Goal: Transaction & Acquisition: Purchase product/service

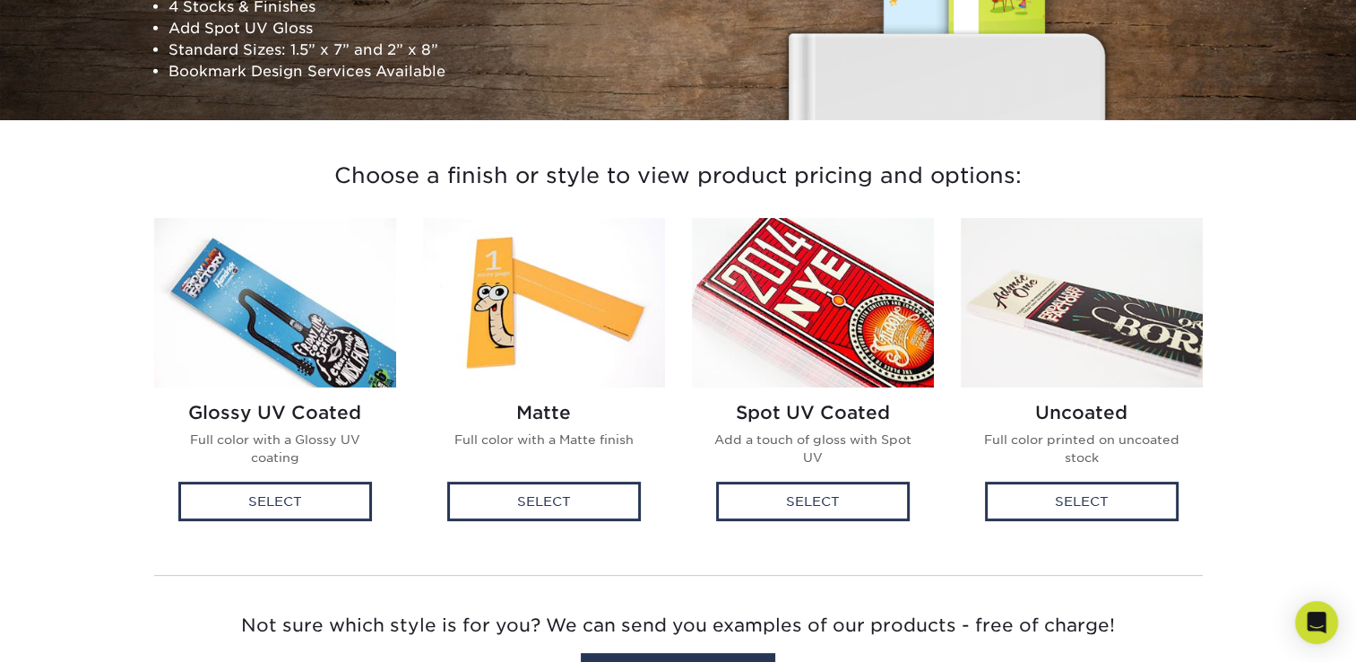
scroll to position [323, 0]
drag, startPoint x: 405, startPoint y: 346, endPoint x: 257, endPoint y: 517, distance: 226.3
click at [257, 517] on div "Select" at bounding box center [275, 500] width 194 height 39
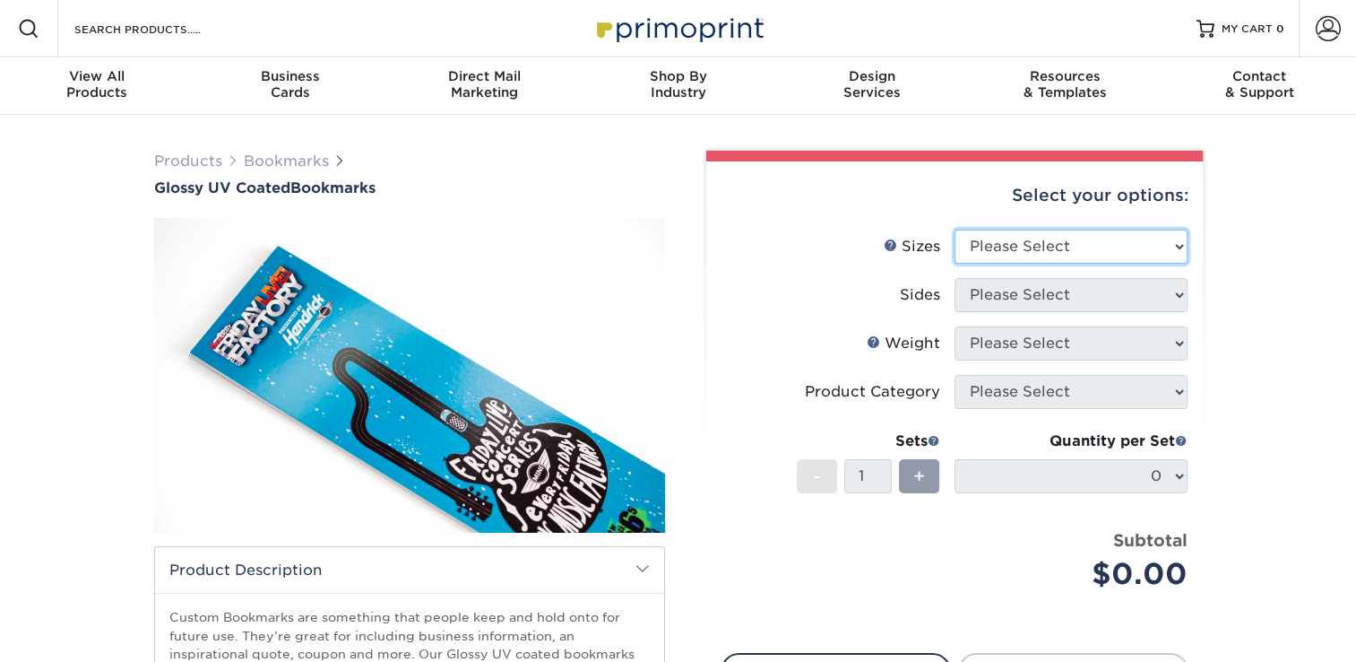
click at [1173, 243] on select "Please Select 1.5" x 7" 2" x 8"" at bounding box center [1071, 246] width 233 height 34
select select "2.00x8.00"
click at [955, 229] on select "Please Select 1.5" x 7" 2" x 8"" at bounding box center [1071, 246] width 233 height 34
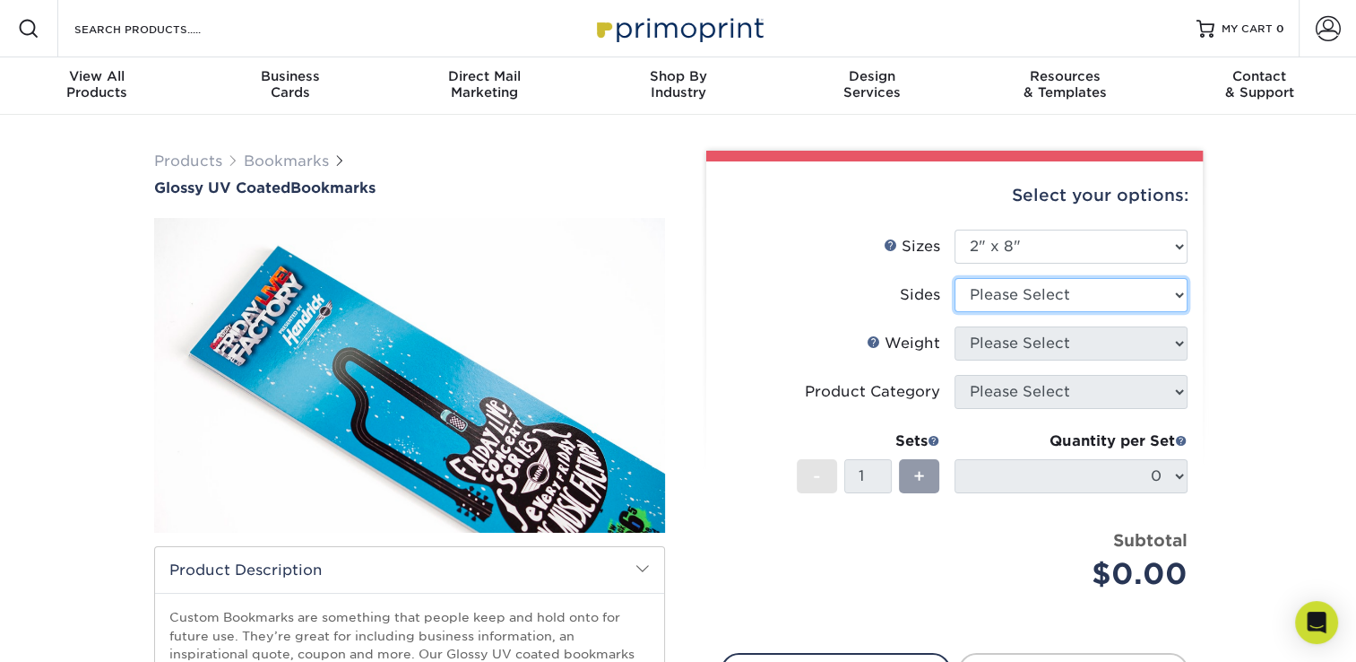
click at [1087, 294] on select "Please Select Print Both Sides Print Front Only" at bounding box center [1071, 295] width 233 height 34
select select "13abbda7-1d64-4f25-8bb2-c179b224825d"
click at [955, 278] on select "Please Select Print Both Sides Print Front Only" at bounding box center [1071, 295] width 233 height 34
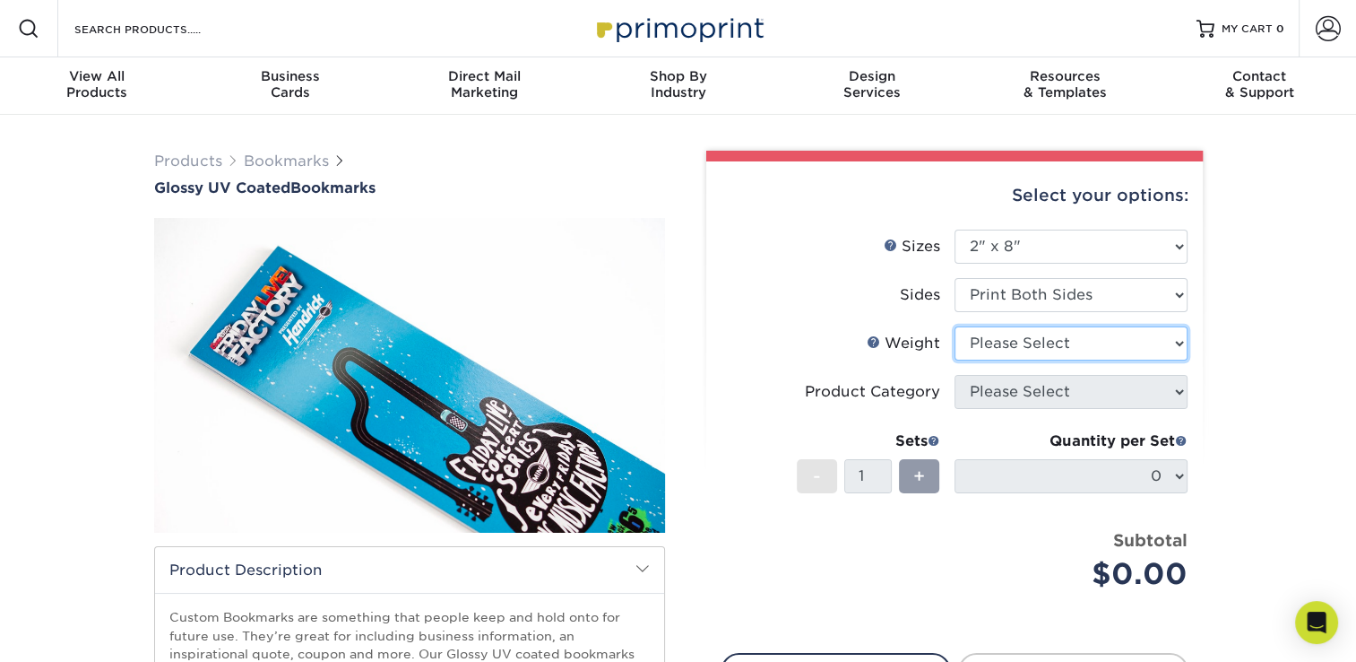
click at [1061, 349] on select "Please Select 16PT 14PT" at bounding box center [1071, 343] width 233 height 34
select select "14PT"
click at [955, 326] on select "Please Select 16PT 14PT" at bounding box center [1071, 343] width 233 height 34
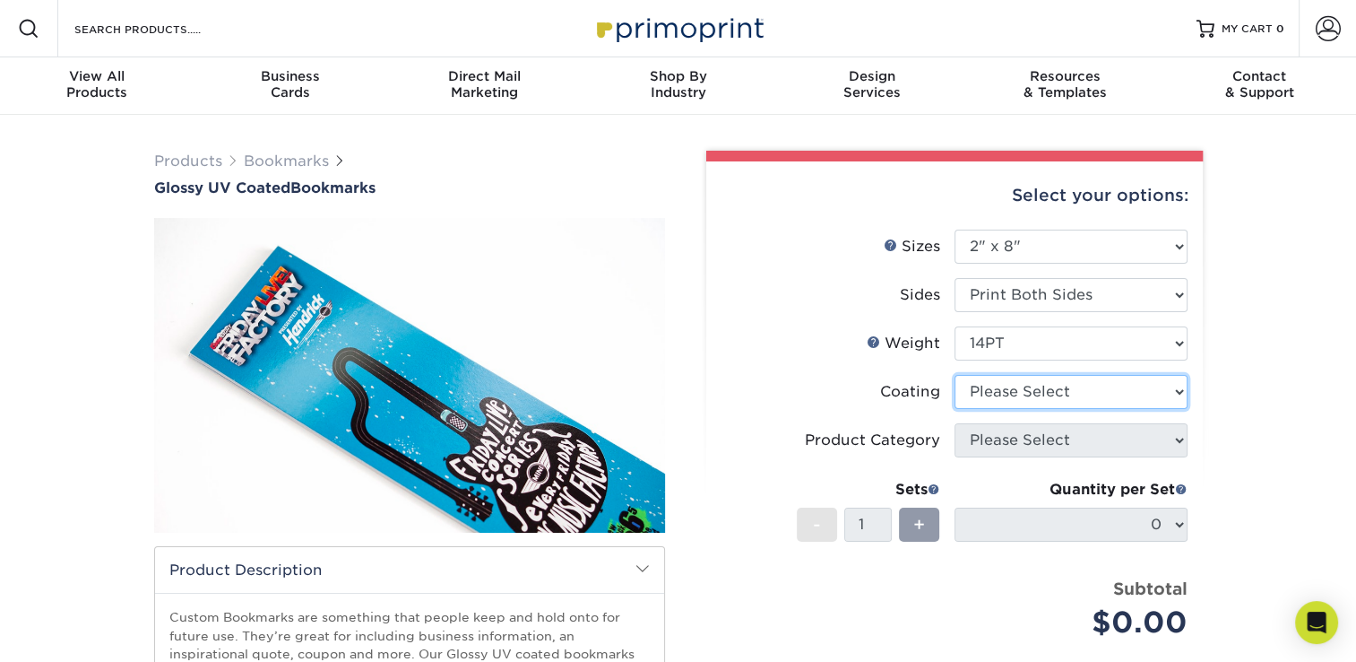
click at [1033, 392] on select at bounding box center [1071, 392] width 233 height 34
select select "1e8116af-acfc-44b1-83dc-8181aa338834"
click at [955, 375] on select at bounding box center [1071, 392] width 233 height 34
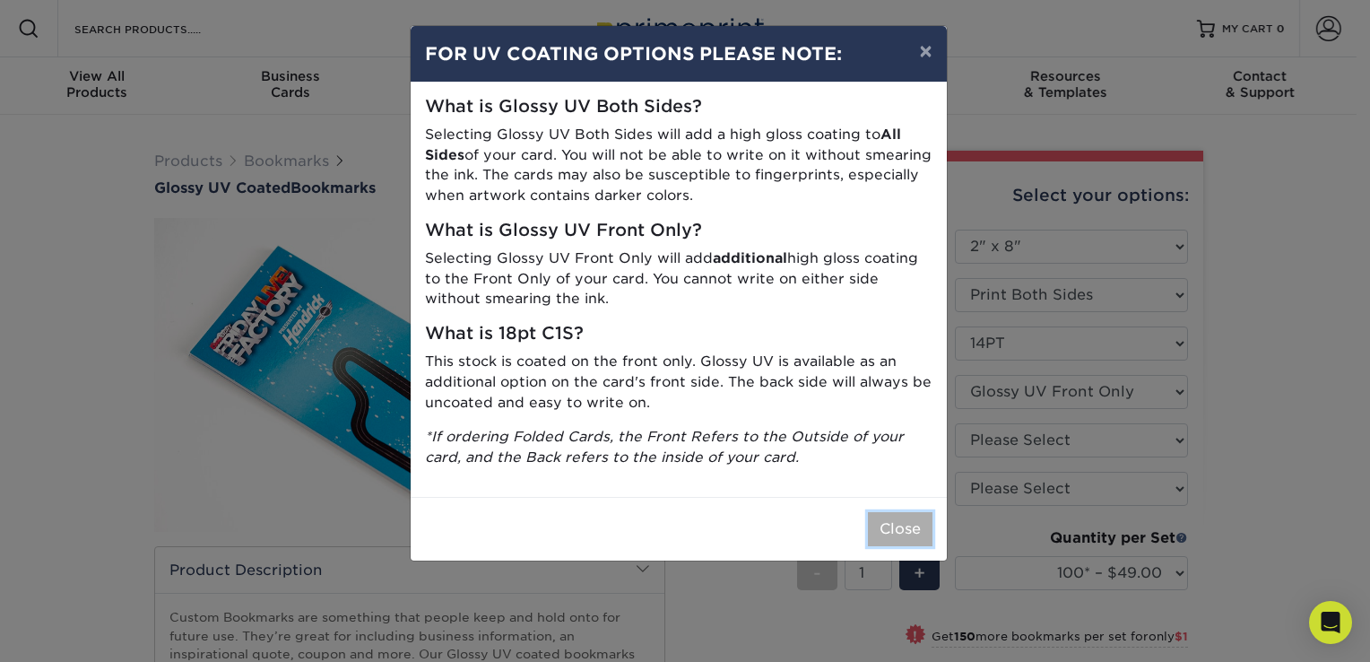
click at [900, 520] on button "Close" at bounding box center [900, 529] width 65 height 34
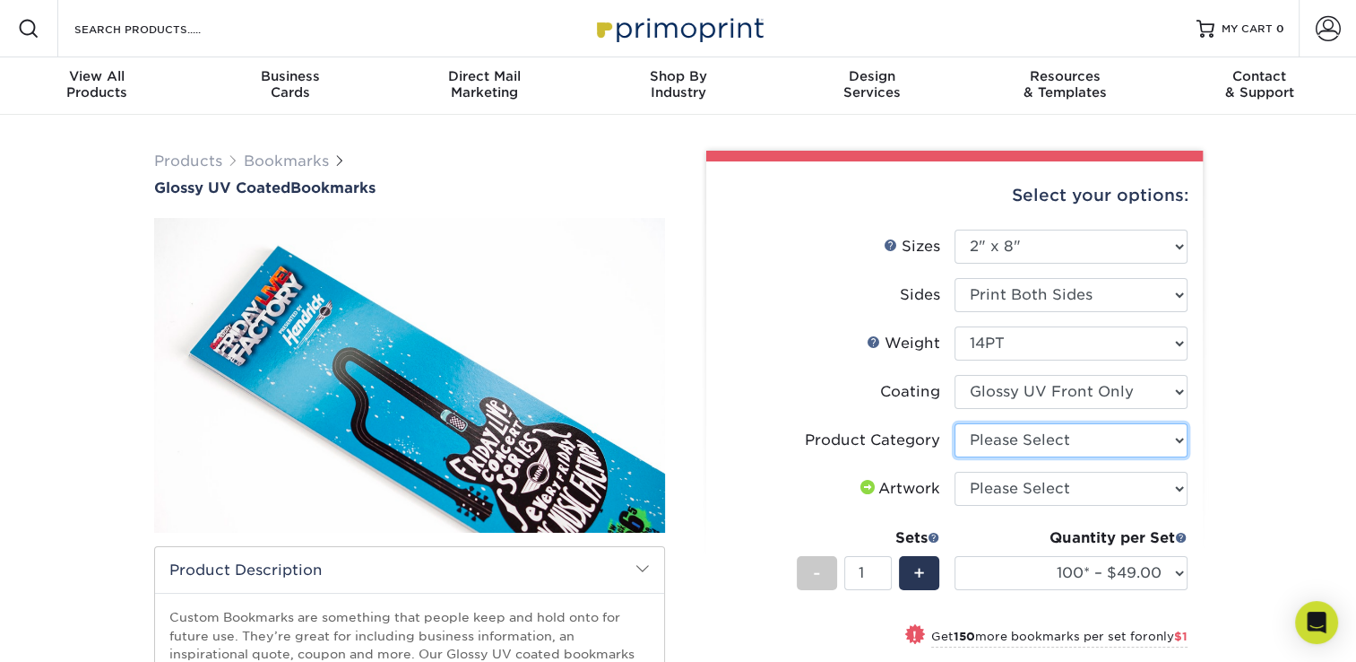
click at [1069, 436] on select "Please Select Postcards" at bounding box center [1071, 440] width 233 height 34
select select "9b7272e0-d6c8-4c3c-8e97-d3a1bcdab858"
click at [955, 423] on select "Please Select Postcards" at bounding box center [1071, 440] width 233 height 34
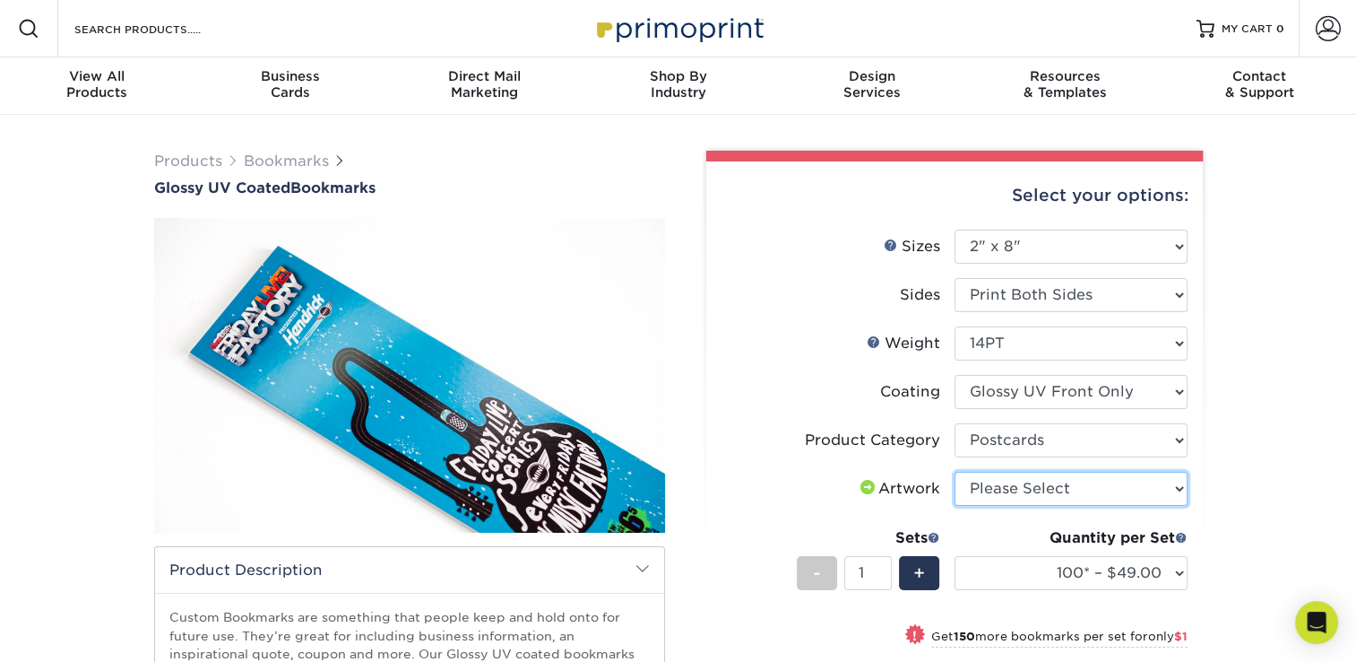
click at [1018, 491] on select "Please Select I will upload files I need a design - $50" at bounding box center [1071, 489] width 233 height 34
select select "upload"
click at [955, 472] on select "Please Select I will upload files I need a design - $50" at bounding box center [1071, 489] width 233 height 34
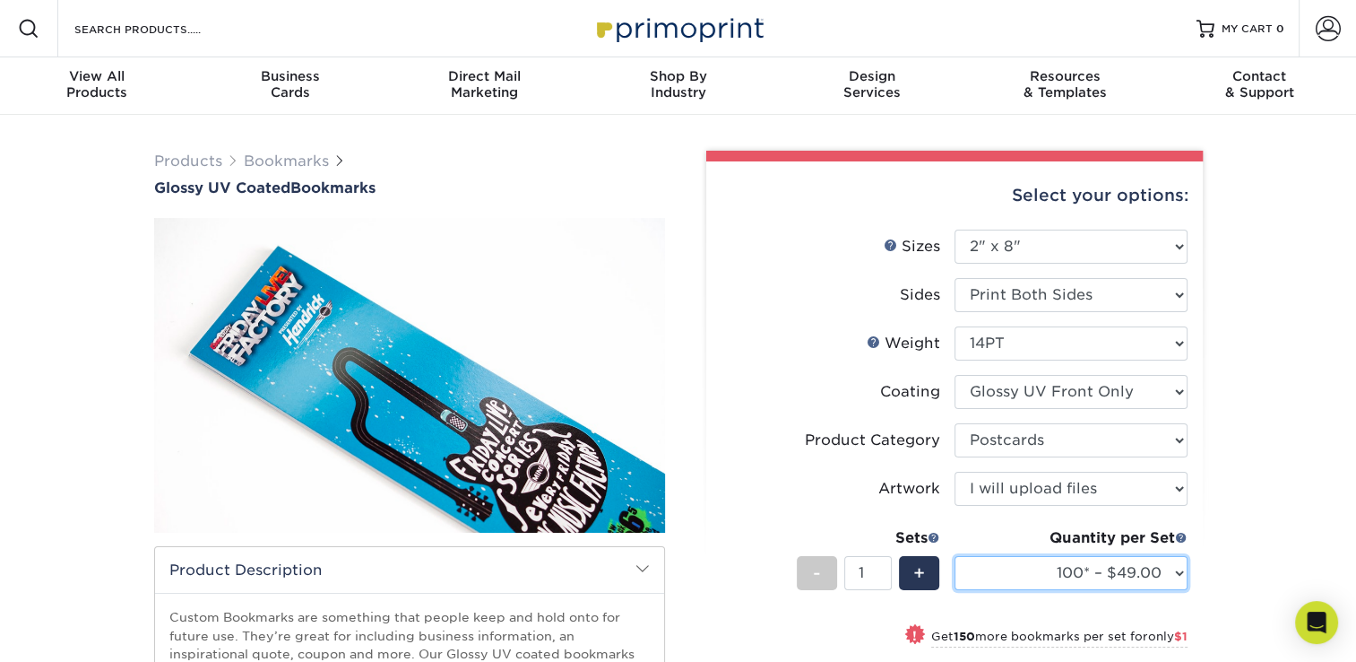
click at [1173, 569] on select "100* – $49.00 250* – $50.00 500 – $55.00 1000 – $65.00 2500 – $104.00 5000 – $1…" at bounding box center [1071, 573] width 233 height 34
click at [955, 556] on select "100* – $49.00 250* – $50.00 500 – $55.00 1000 – $65.00 2500 – $104.00 5000 – $1…" at bounding box center [1071, 573] width 233 height 34
click at [1180, 568] on select "100* – $49.00 250* – $50.00 500 – $55.00 1000 – $65.00 2500 – $104.00 5000 – $1…" at bounding box center [1071, 573] width 233 height 34
select select "1000 – $65.00"
click at [955, 556] on select "100* – $49.00 250* – $50.00 500 – $55.00 1000 – $65.00 2500 – $104.00 5000 – $1…" at bounding box center [1071, 573] width 233 height 34
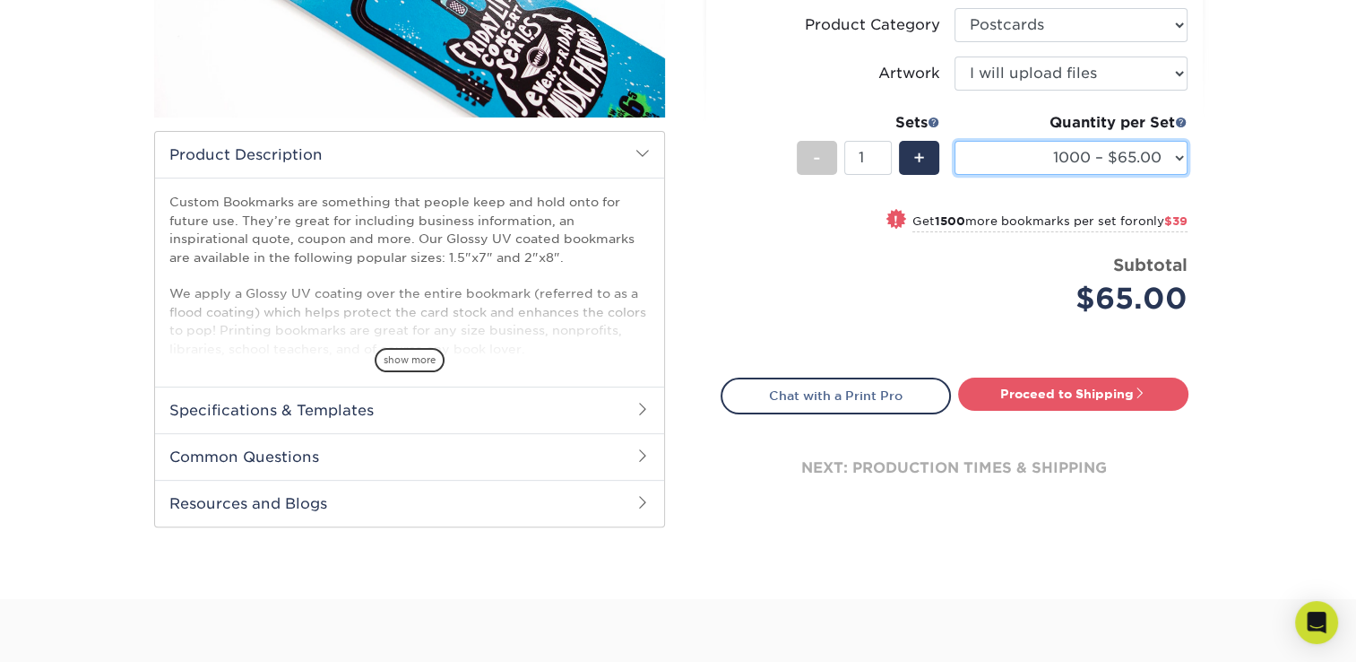
scroll to position [421, 0]
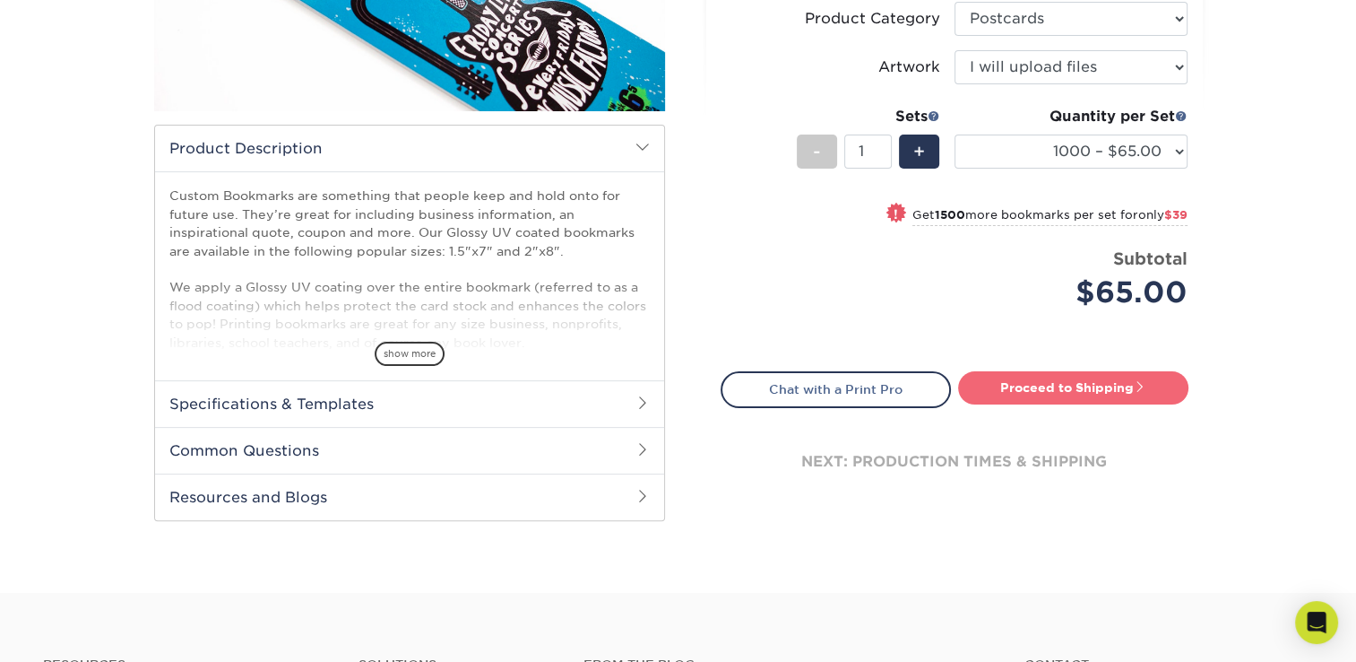
click at [1058, 382] on link "Proceed to Shipping" at bounding box center [1073, 387] width 230 height 32
type input "Set 1"
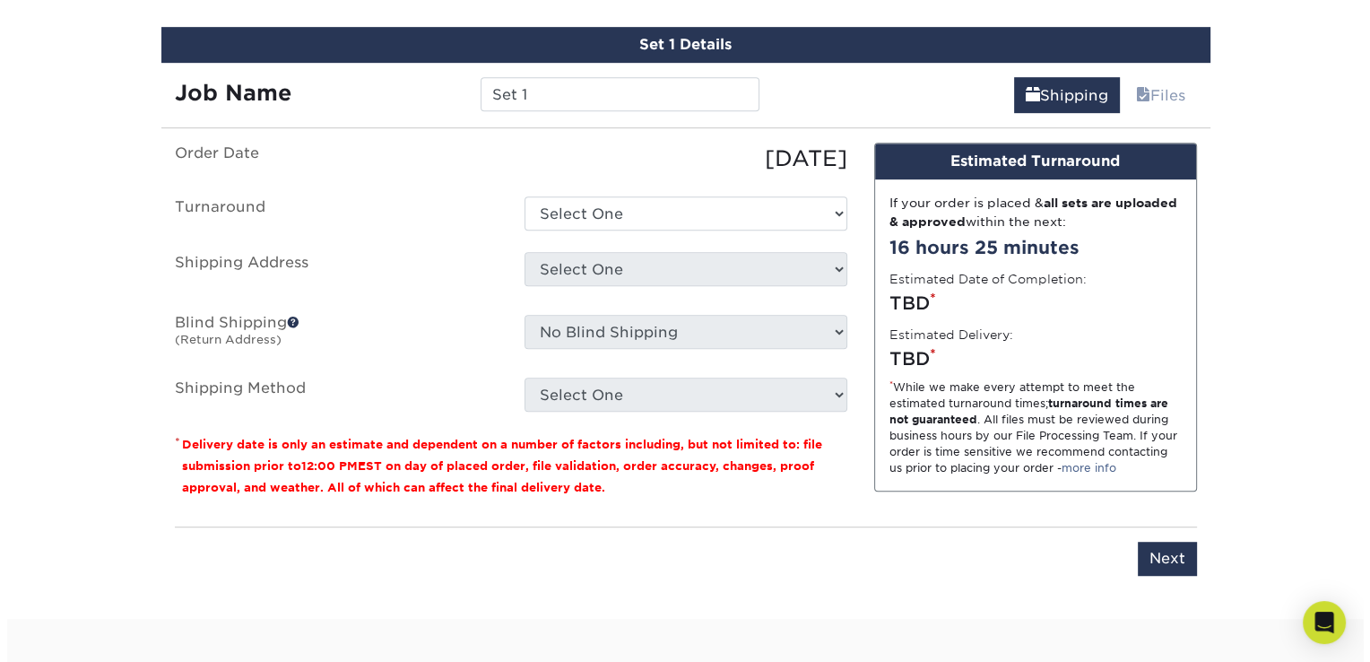
scroll to position [982, 0]
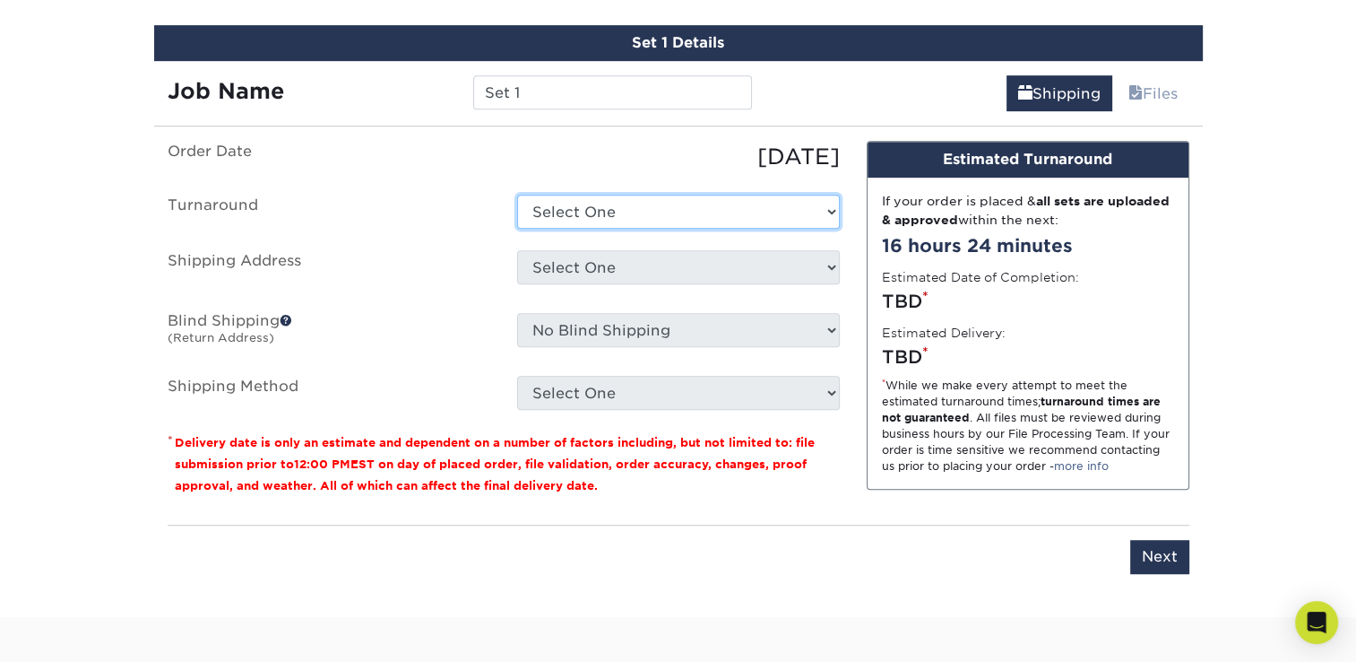
click at [822, 204] on select "Select One 2-4 Business Days 2 Day Next Business Day" at bounding box center [678, 212] width 323 height 34
select select "2b53ac63-3937-49a0-b58f-b119aec2adc0"
click at [517, 195] on select "Select One 2-4 Business Days 2 Day Next Business Day" at bounding box center [678, 212] width 323 height 34
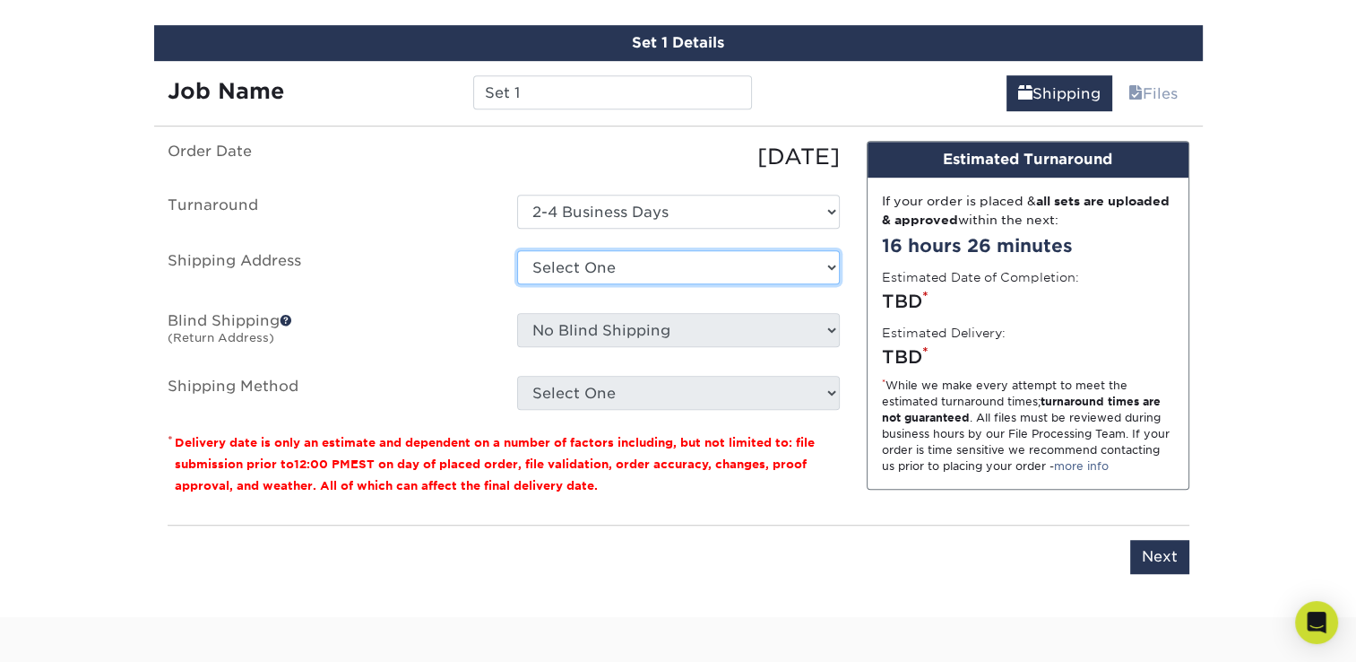
click at [671, 267] on select "Select One + Add New Address - Login" at bounding box center [678, 267] width 323 height 34
select select "newaddress"
click at [517, 250] on select "Select One + Add New Address - Login" at bounding box center [678, 267] width 323 height 34
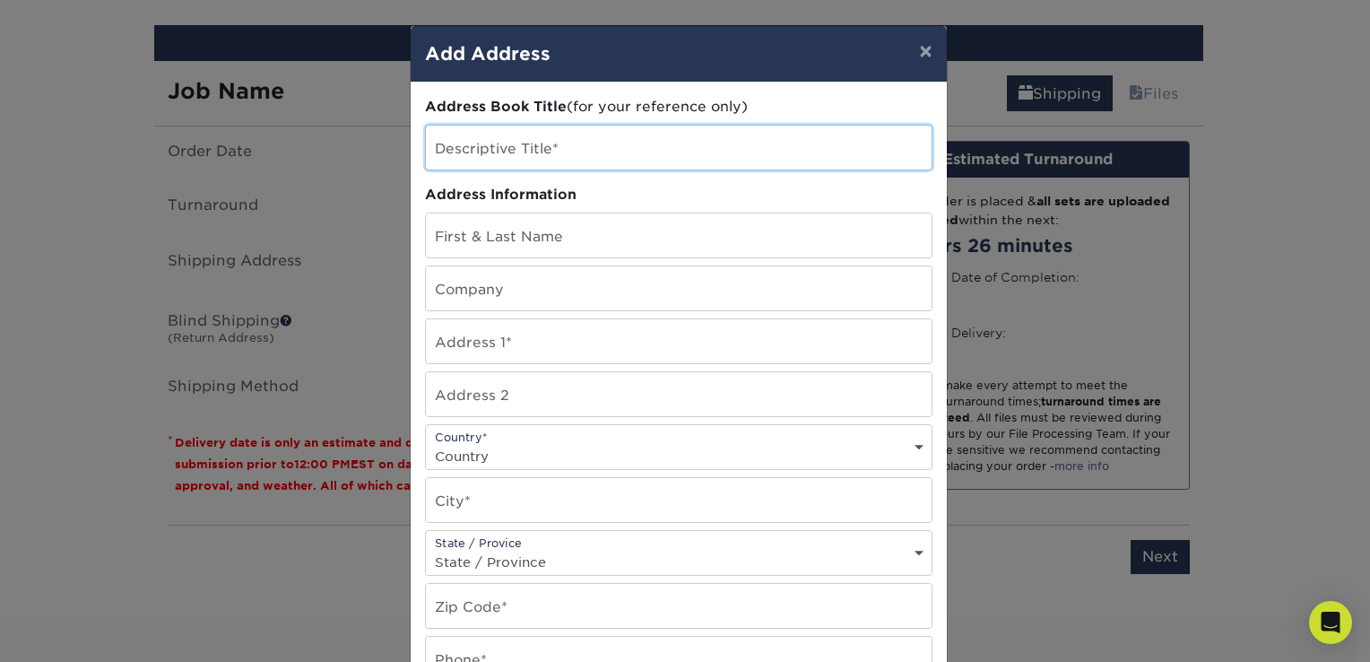
click at [531, 146] on input "text" at bounding box center [679, 148] width 506 height 44
type input "cabin"
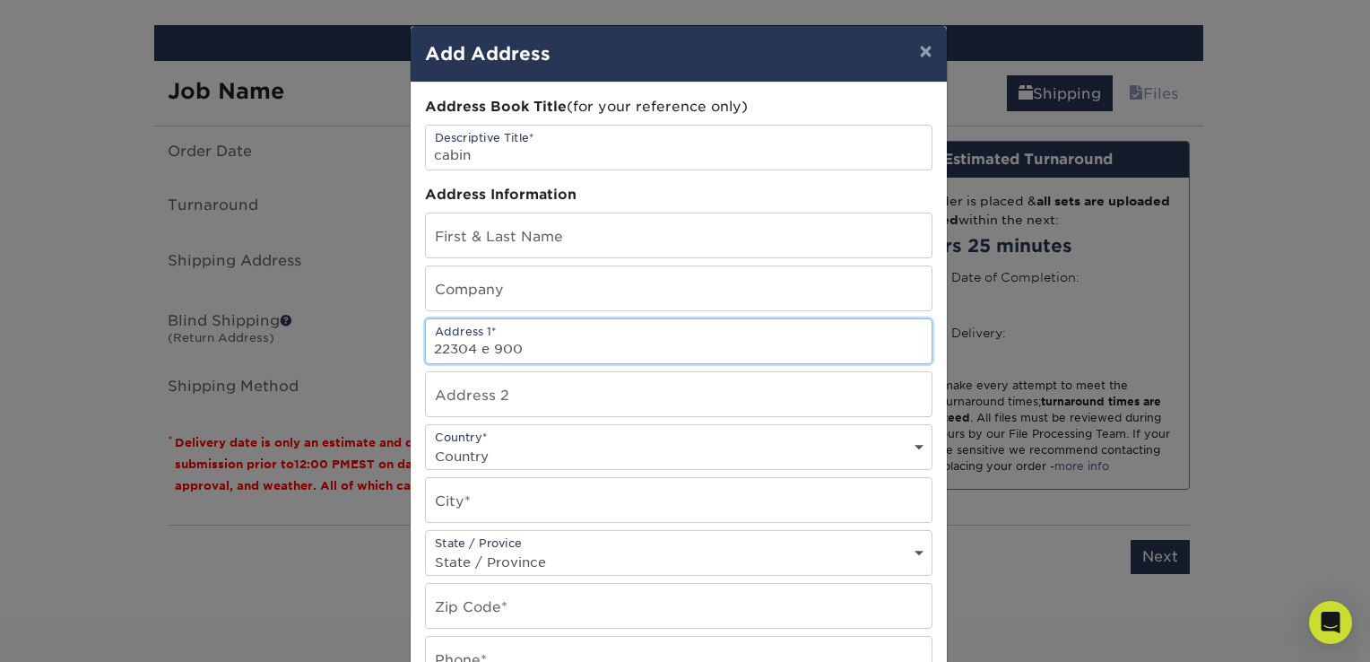
type input "22304 E 900 North Rd"
type input "Vroman Properties LLC"
select select "US"
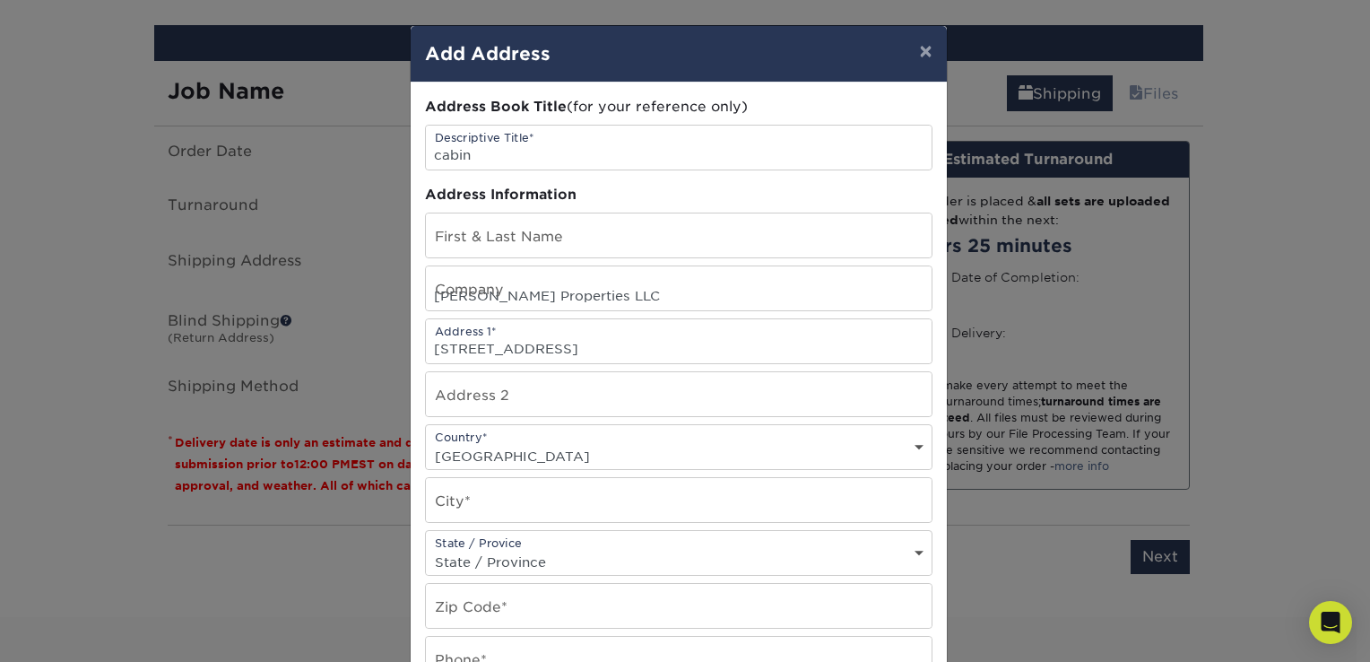
type input "Downs"
select select "IL"
type input "61736-9562"
type input "2175204591"
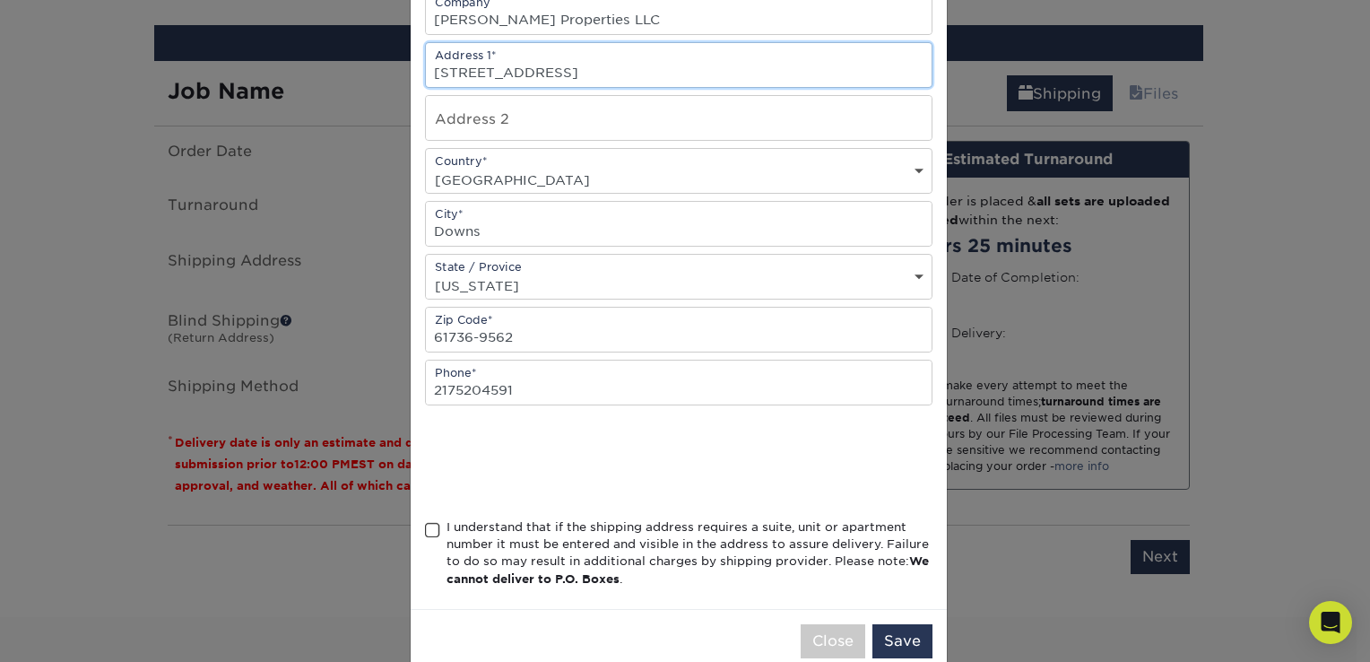
scroll to position [307, 0]
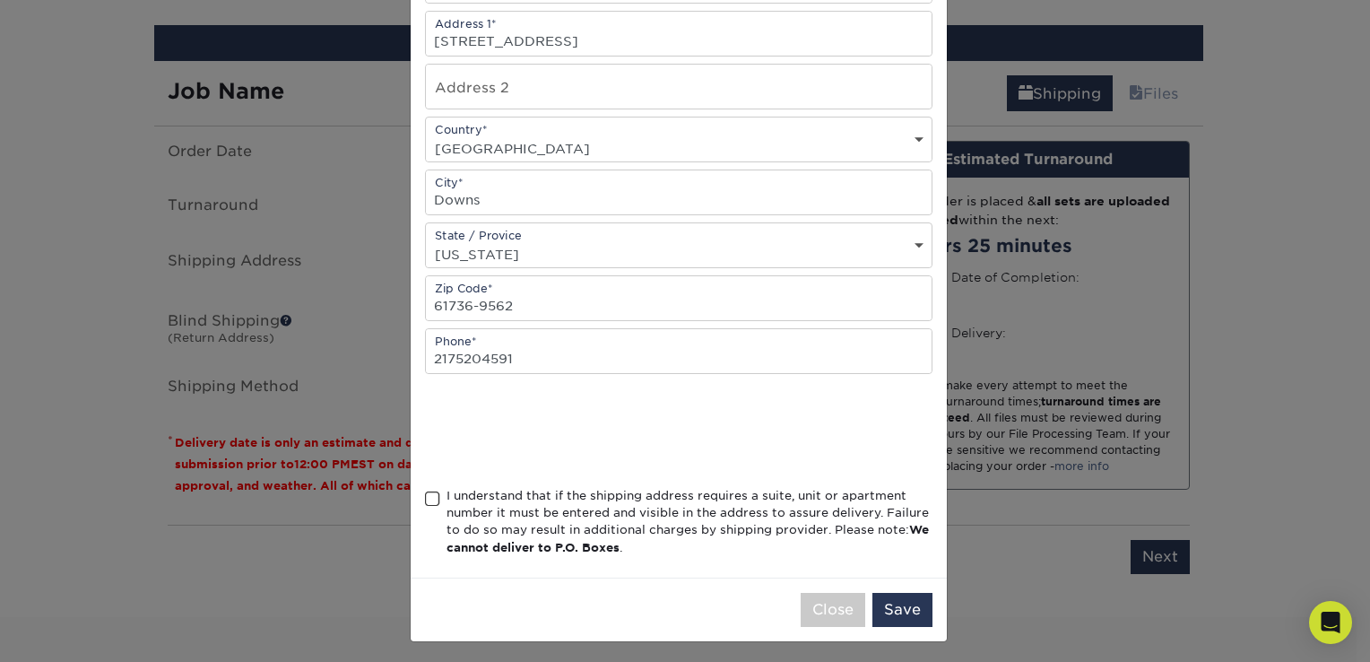
click at [434, 491] on div "I understand that if the shipping address requires a suite, unit or apartment n…" at bounding box center [678, 525] width 507 height 77
click at [427, 491] on span at bounding box center [432, 498] width 15 height 17
click at [0, 0] on input "I understand that if the shipping address requires a suite, unit or apartment n…" at bounding box center [0, 0] width 0 height 0
click at [889, 605] on button "Save" at bounding box center [902, 610] width 60 height 34
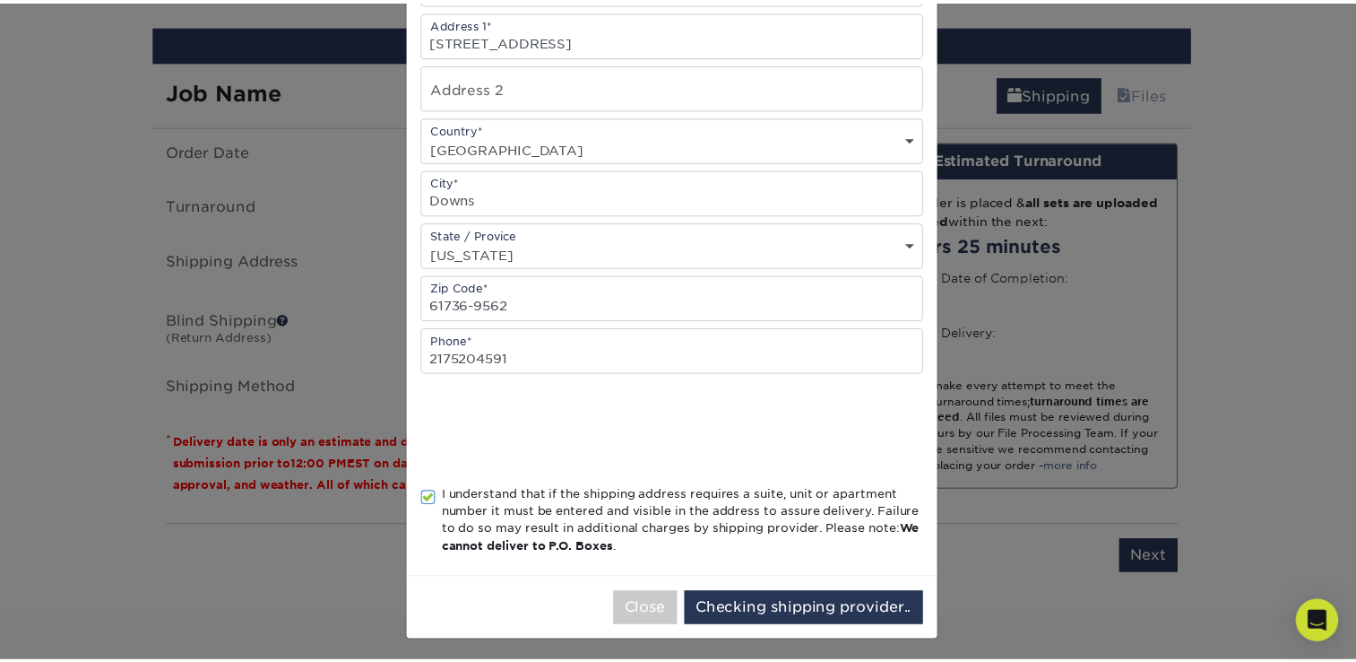
scroll to position [0, 0]
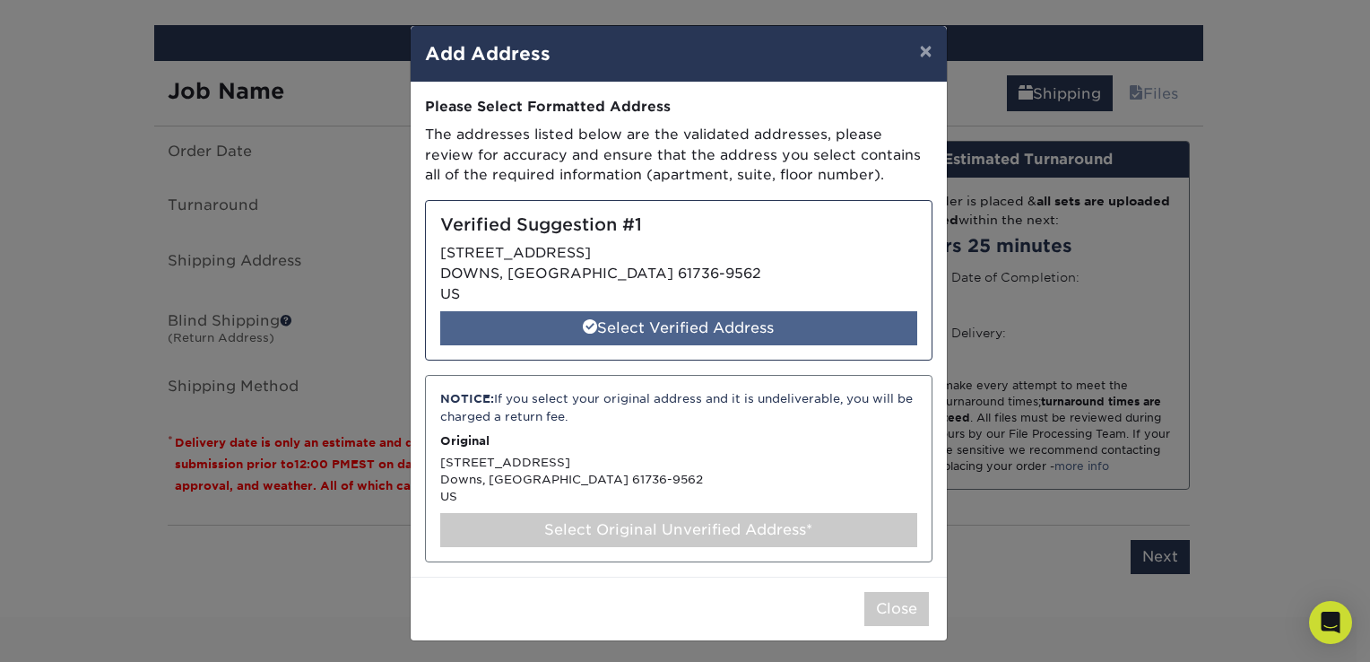
click at [675, 321] on div "Select Verified Address" at bounding box center [678, 328] width 477 height 34
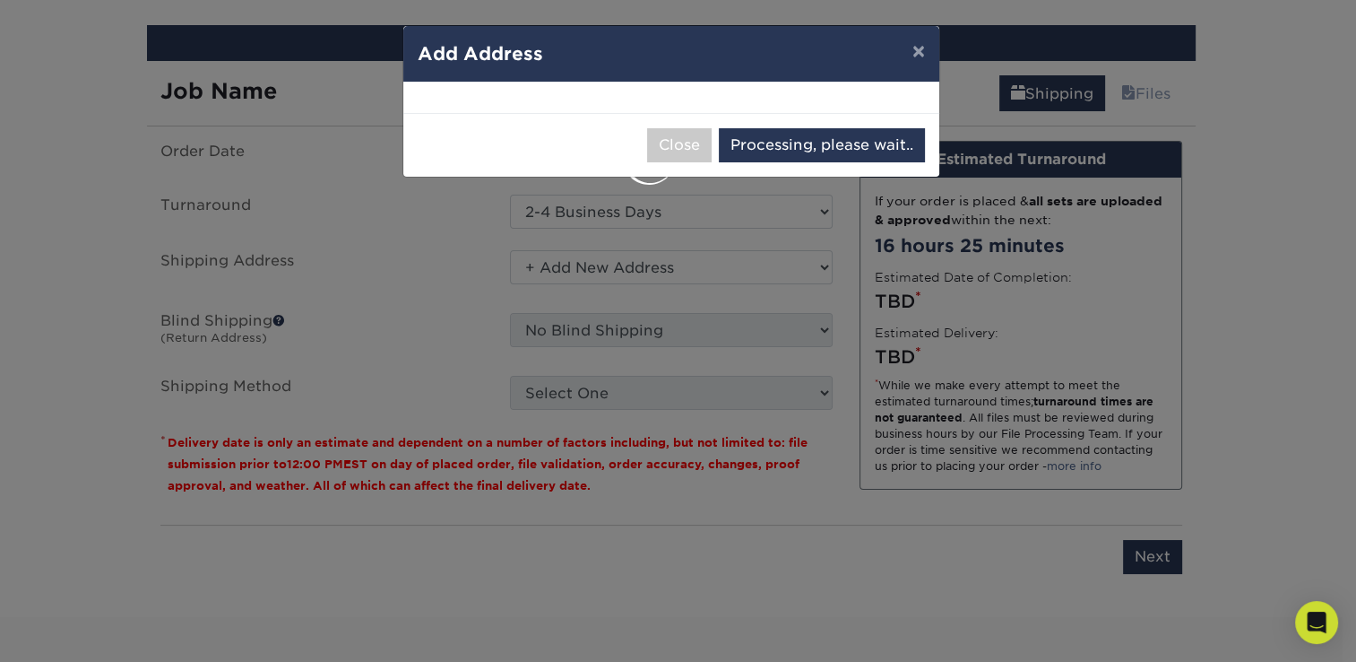
select select "285931"
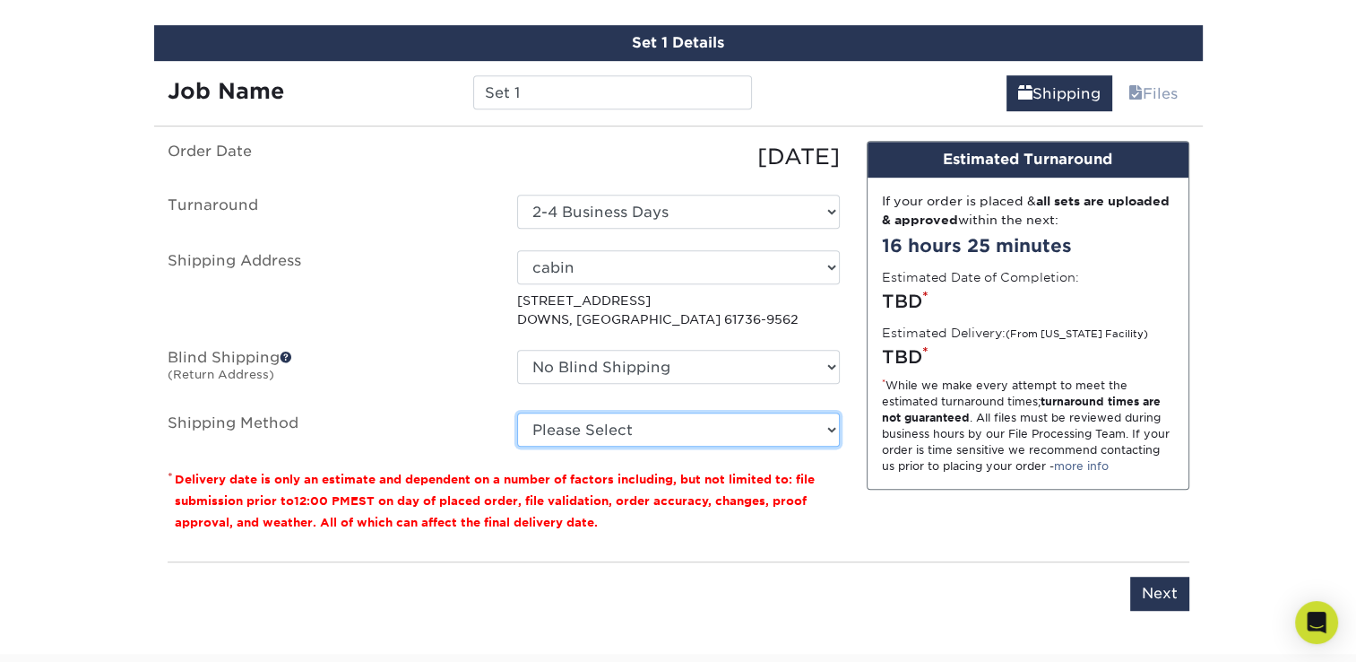
click at [831, 425] on select "Please Select Ground Shipping (+$35.96) 3 Day Shipping Service (+$41.24) 2 Day …" at bounding box center [678, 429] width 323 height 34
